Goal: Information Seeking & Learning: Learn about a topic

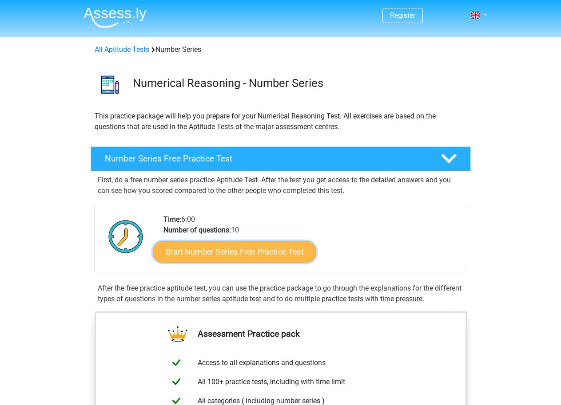
click at [272, 251] on link "Start Number Series Free Practice Test" at bounding box center [234, 251] width 163 height 21
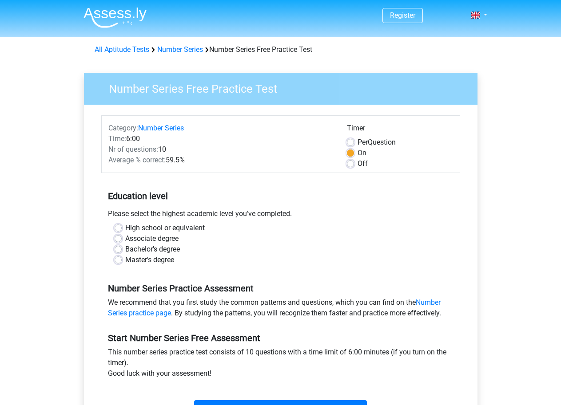
click at [125, 239] on label "Associate degree" at bounding box center [151, 239] width 53 height 11
click at [118, 239] on input "Associate degree" at bounding box center [118, 238] width 7 height 9
radio input "true"
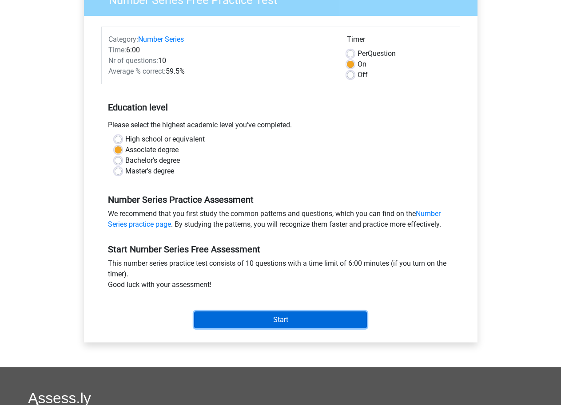
click at [282, 321] on input "Start" at bounding box center [280, 320] width 173 height 17
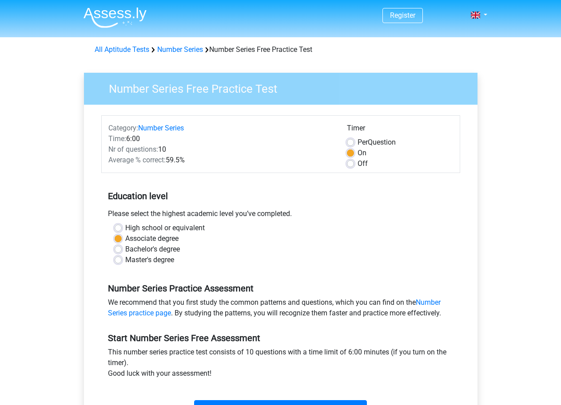
scroll to position [89, 0]
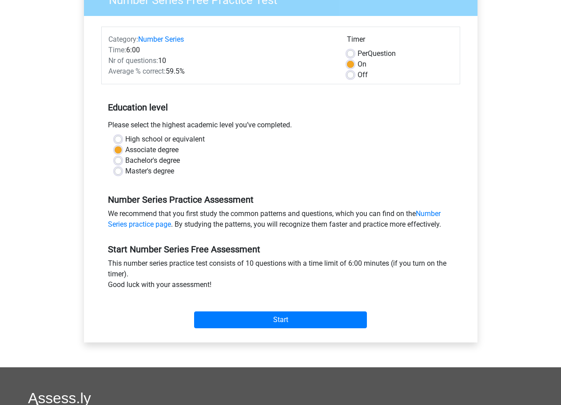
click at [125, 139] on label "High school or equivalent" at bounding box center [164, 139] width 79 height 11
click at [117, 139] on input "High school or equivalent" at bounding box center [118, 138] width 7 height 9
radio input "true"
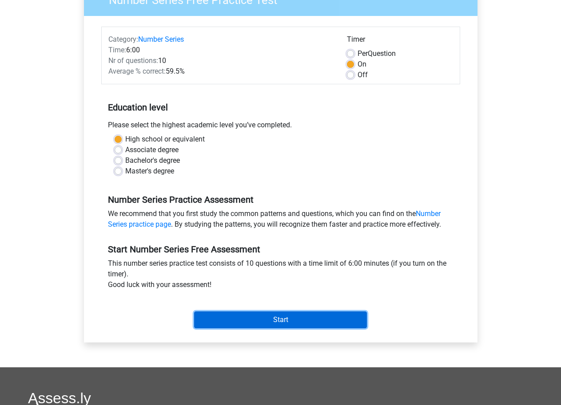
click at [274, 321] on input "Start" at bounding box center [280, 320] width 173 height 17
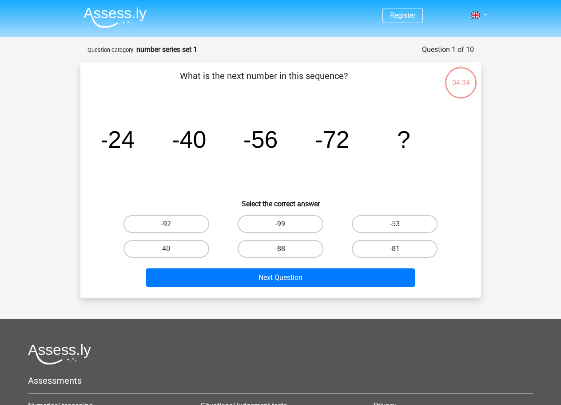
click at [294, 246] on label "-88" at bounding box center [281, 249] width 86 height 18
click at [286, 249] on input "-88" at bounding box center [283, 252] width 6 height 6
radio input "true"
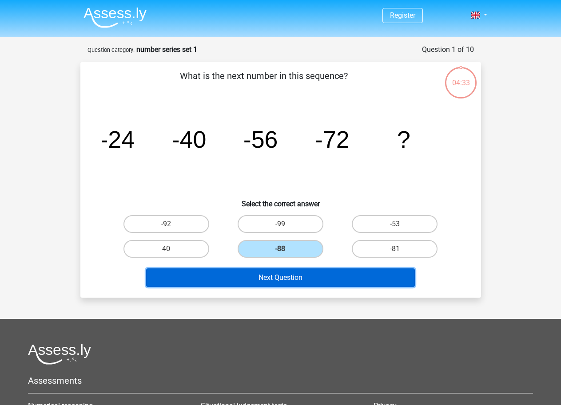
click at [288, 275] on button "Next Question" at bounding box center [280, 278] width 269 height 19
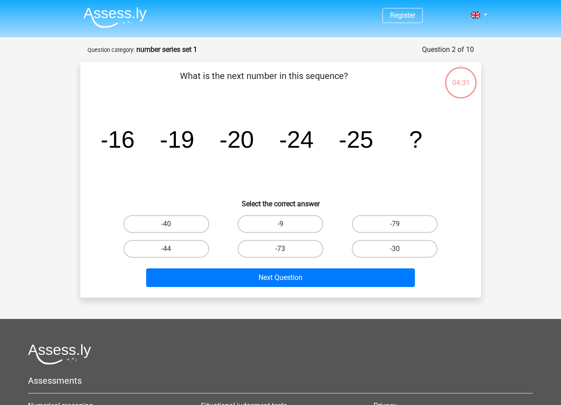
scroll to position [44, 0]
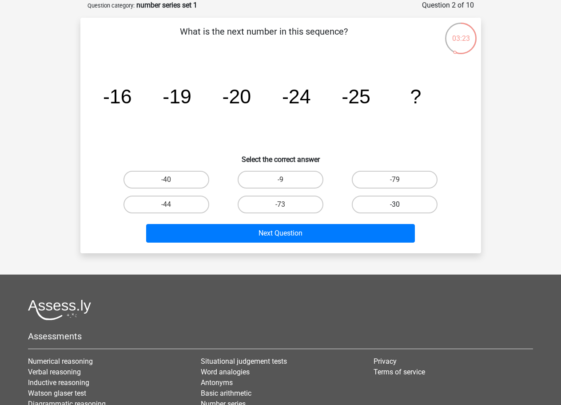
click at [405, 203] on label "-30" at bounding box center [395, 205] width 86 height 18
click at [401, 205] on input "-30" at bounding box center [398, 208] width 6 height 6
radio input "true"
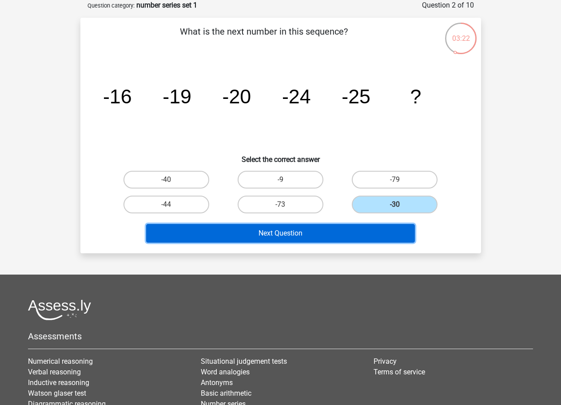
click at [299, 230] on button "Next Question" at bounding box center [280, 233] width 269 height 19
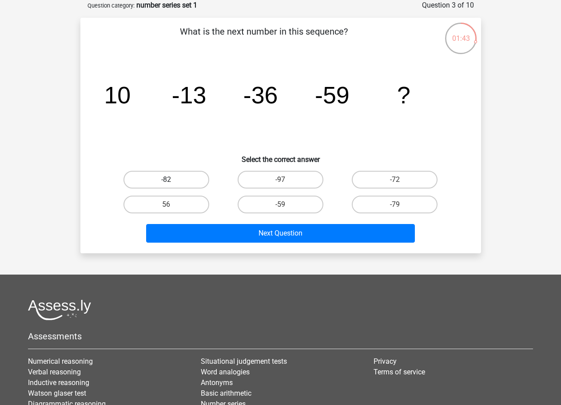
click at [159, 177] on label "-82" at bounding box center [166, 180] width 86 height 18
click at [166, 180] on input "-82" at bounding box center [169, 183] width 6 height 6
radio input "true"
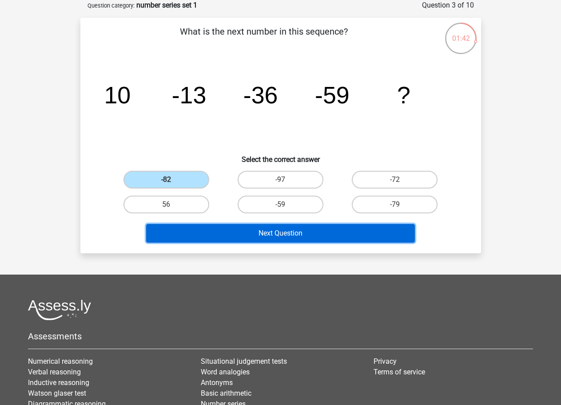
click at [314, 235] on button "Next Question" at bounding box center [280, 233] width 269 height 19
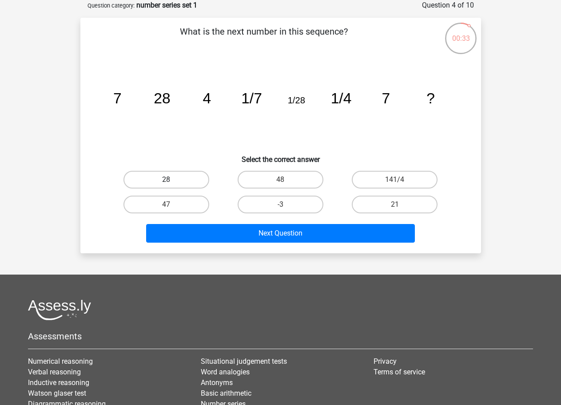
click at [179, 174] on label "28" at bounding box center [166, 180] width 86 height 18
click at [172, 180] on input "28" at bounding box center [169, 183] width 6 height 6
radio input "true"
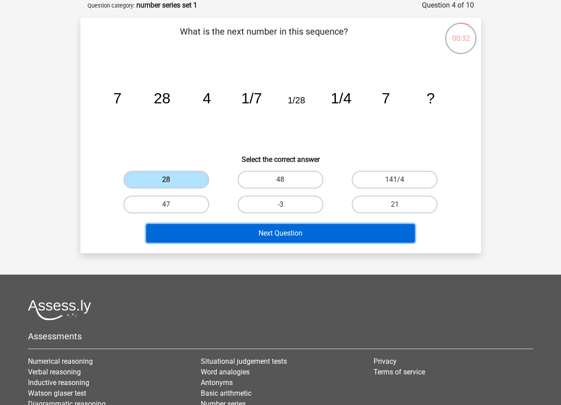
click at [317, 233] on button "Next Question" at bounding box center [280, 233] width 269 height 19
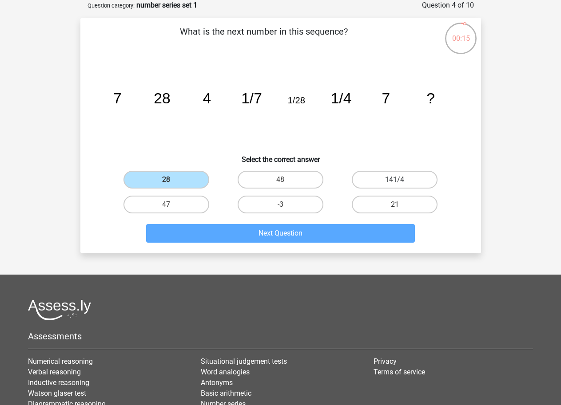
click at [383, 180] on label "141/4" at bounding box center [395, 180] width 86 height 18
click at [395, 180] on input "141/4" at bounding box center [398, 183] width 6 height 6
radio input "true"
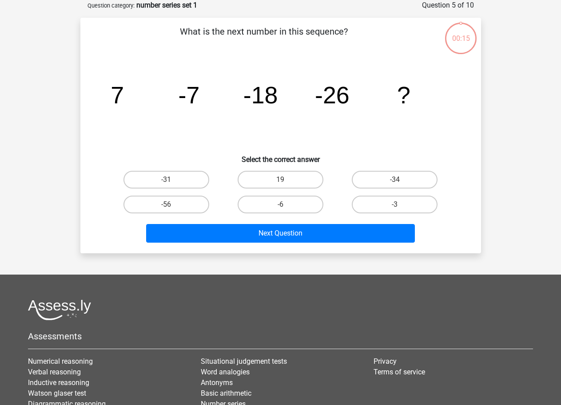
click at [286, 236] on button "Next Question" at bounding box center [280, 233] width 269 height 19
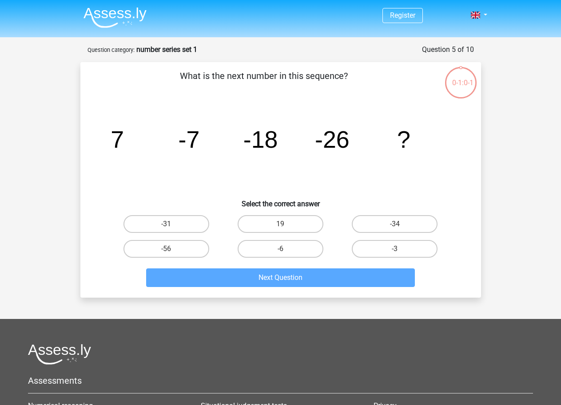
scroll to position [44, 0]
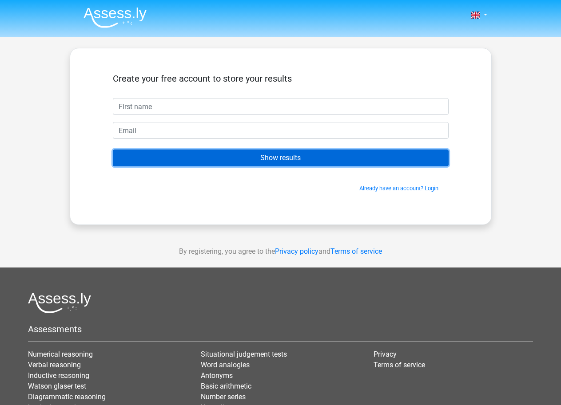
click at [246, 155] on input "Show results" at bounding box center [281, 158] width 336 height 17
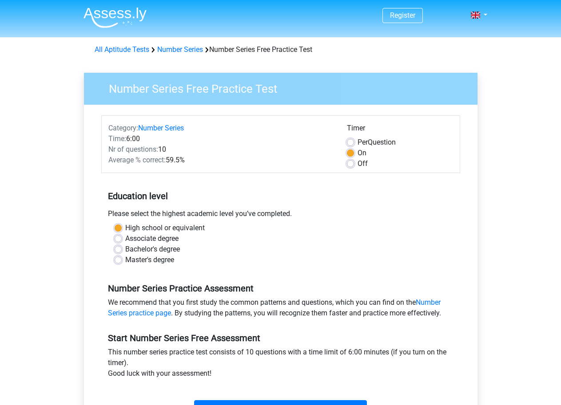
scroll to position [89, 0]
